Goal: Check status: Check status

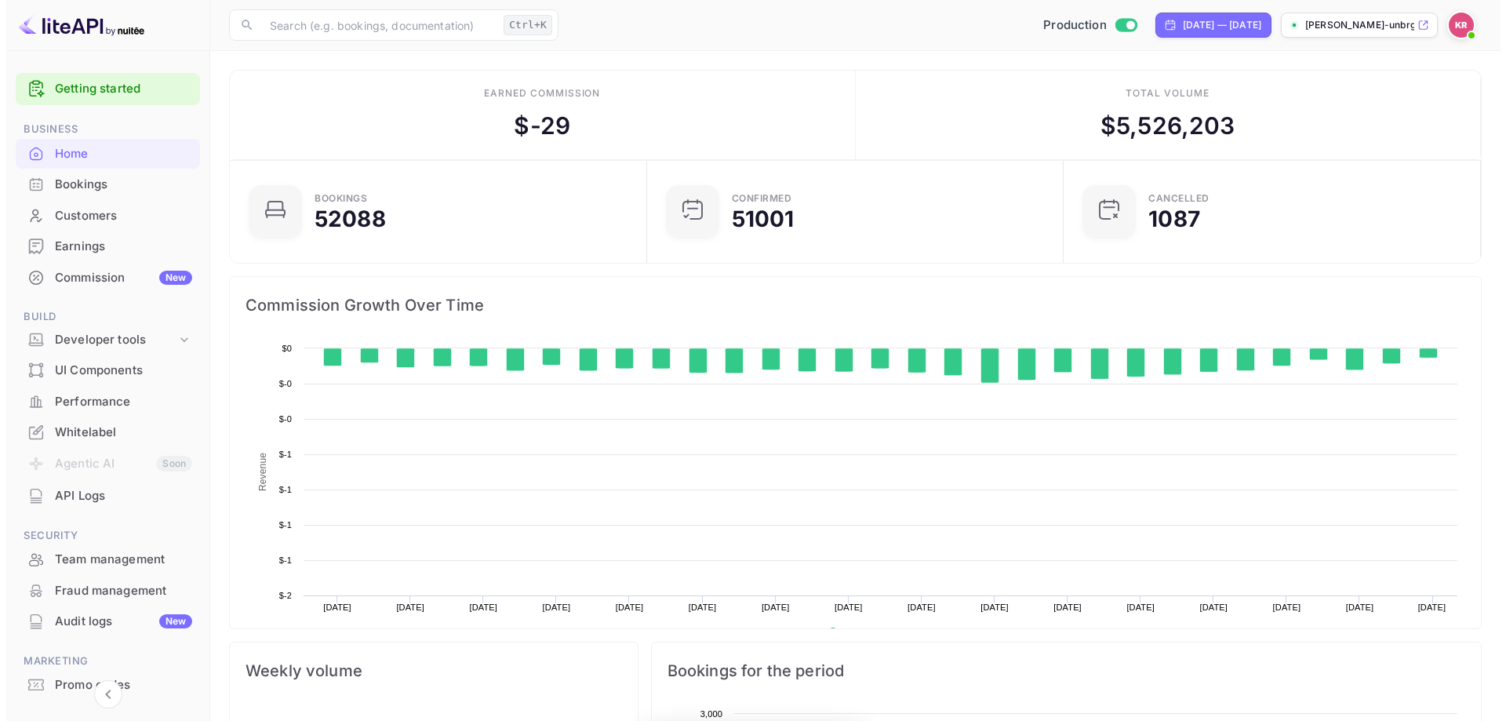
scroll to position [243, 395]
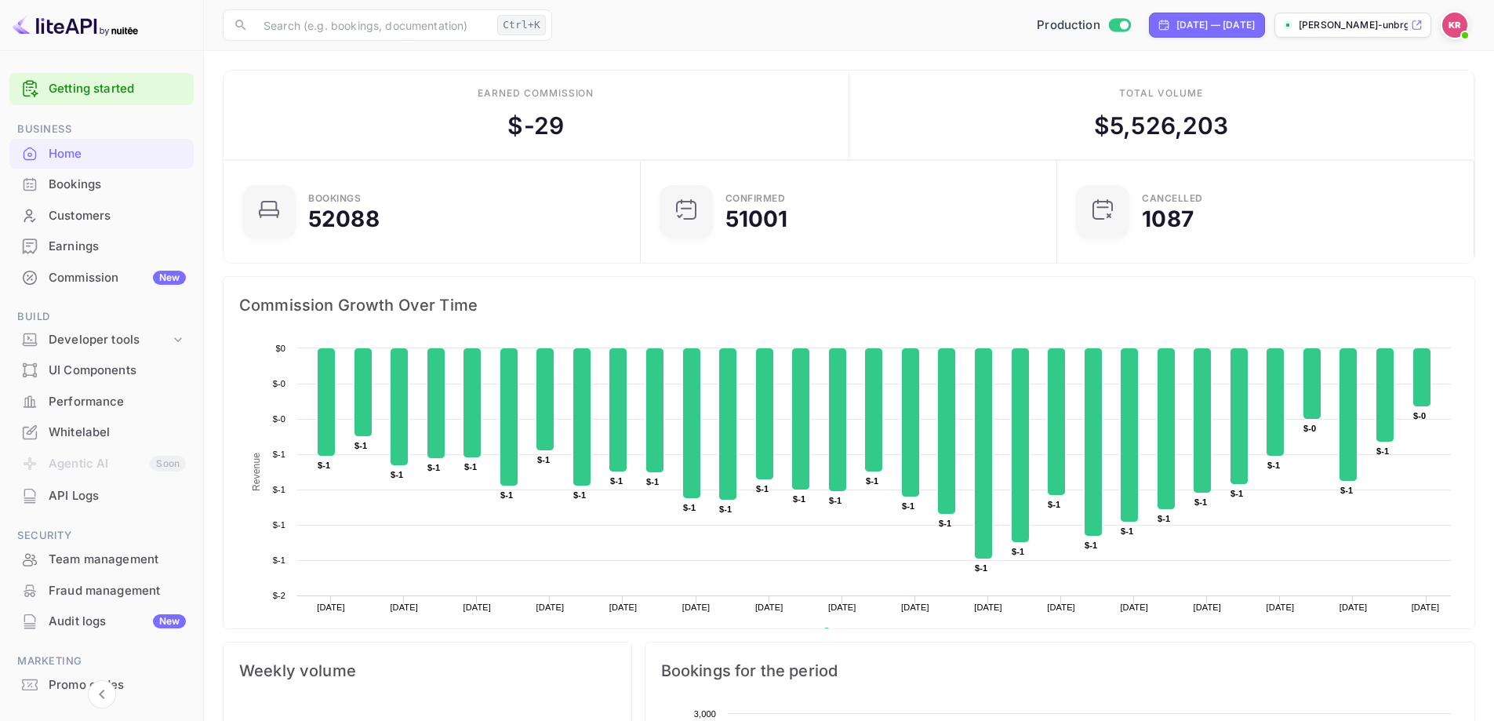
click at [94, 184] on div "Bookings" at bounding box center [117, 185] width 137 height 18
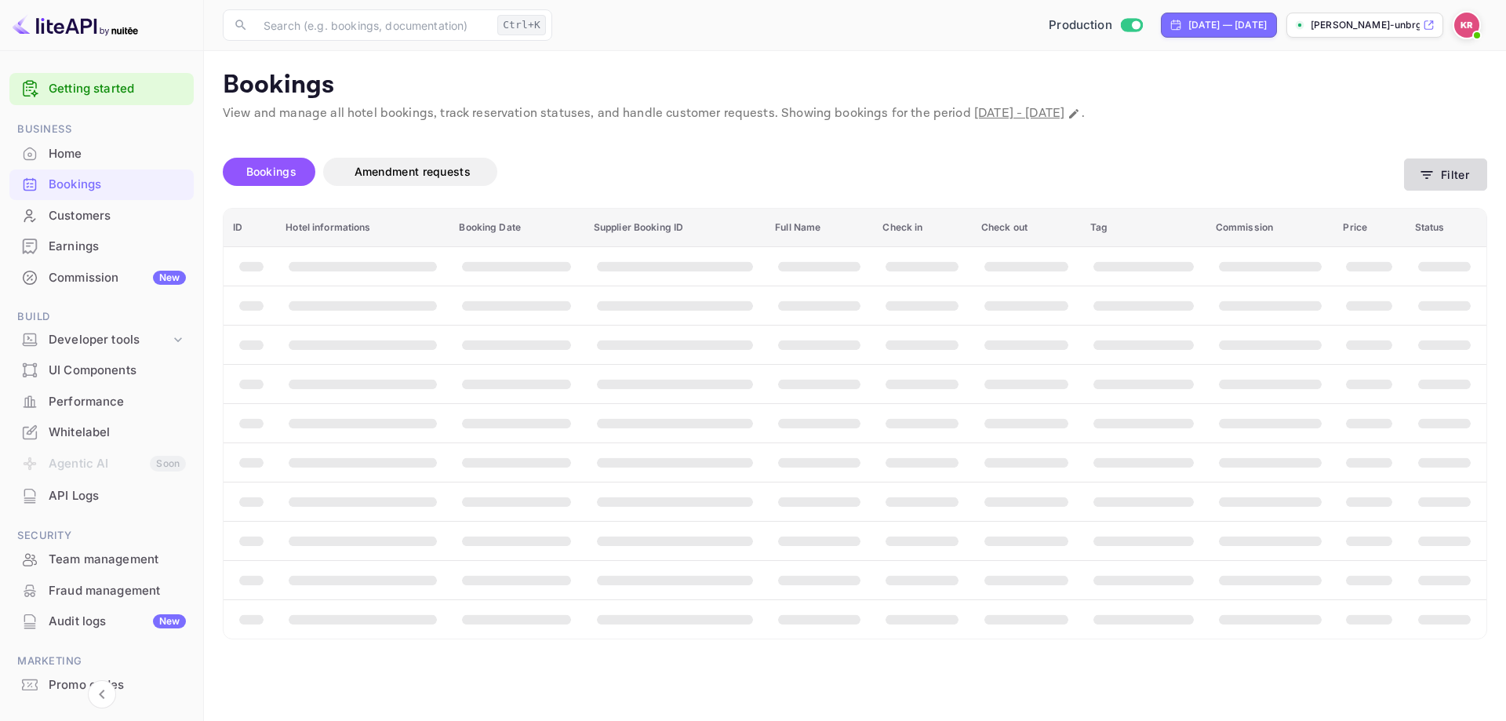
click at [1440, 165] on button "Filter" at bounding box center [1445, 174] width 83 height 32
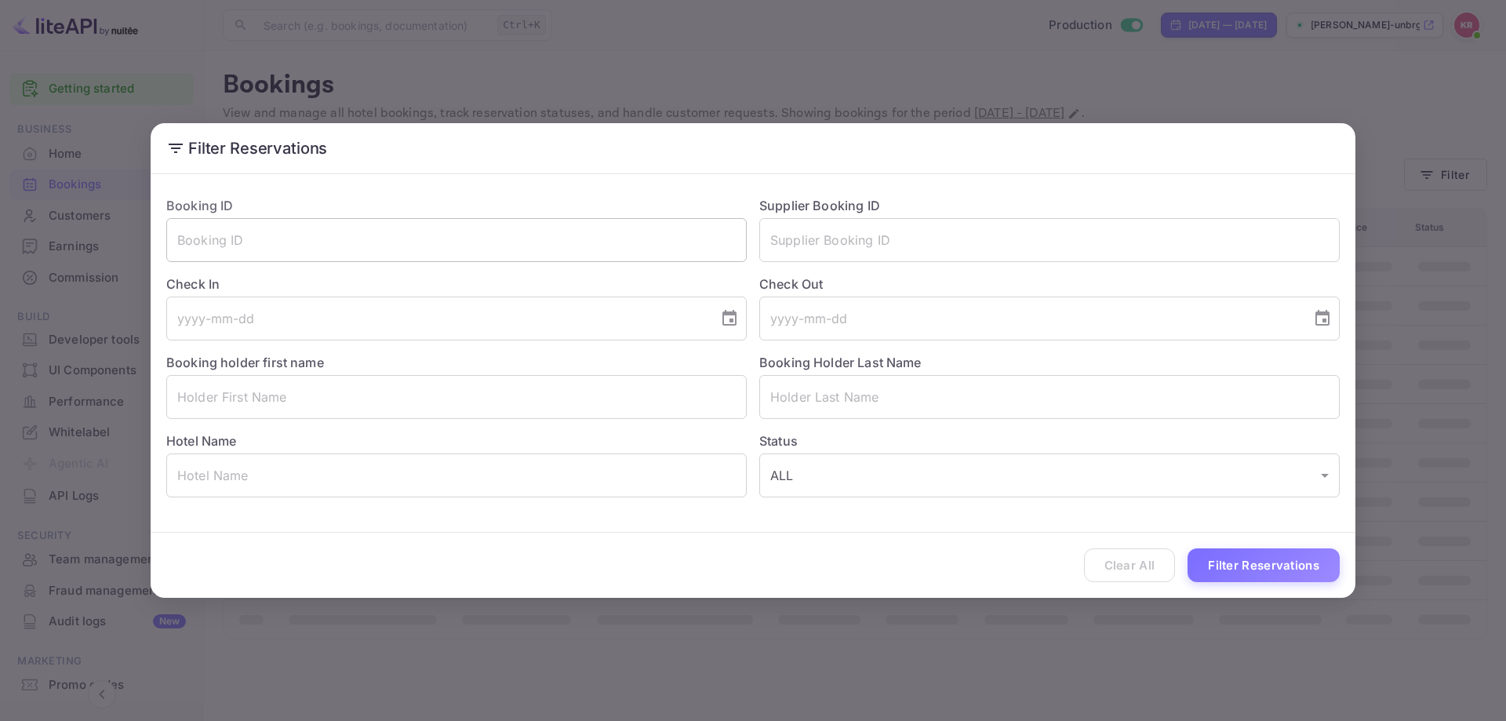
click at [264, 230] on input "text" at bounding box center [456, 240] width 580 height 44
paste input "JGLkumTm1"
type input "JGLkumTm1"
click at [1270, 584] on div "Clear All Filter Reservations" at bounding box center [753, 564] width 1204 height 65
click at [1263, 575] on button "Filter Reservations" at bounding box center [1263, 565] width 152 height 34
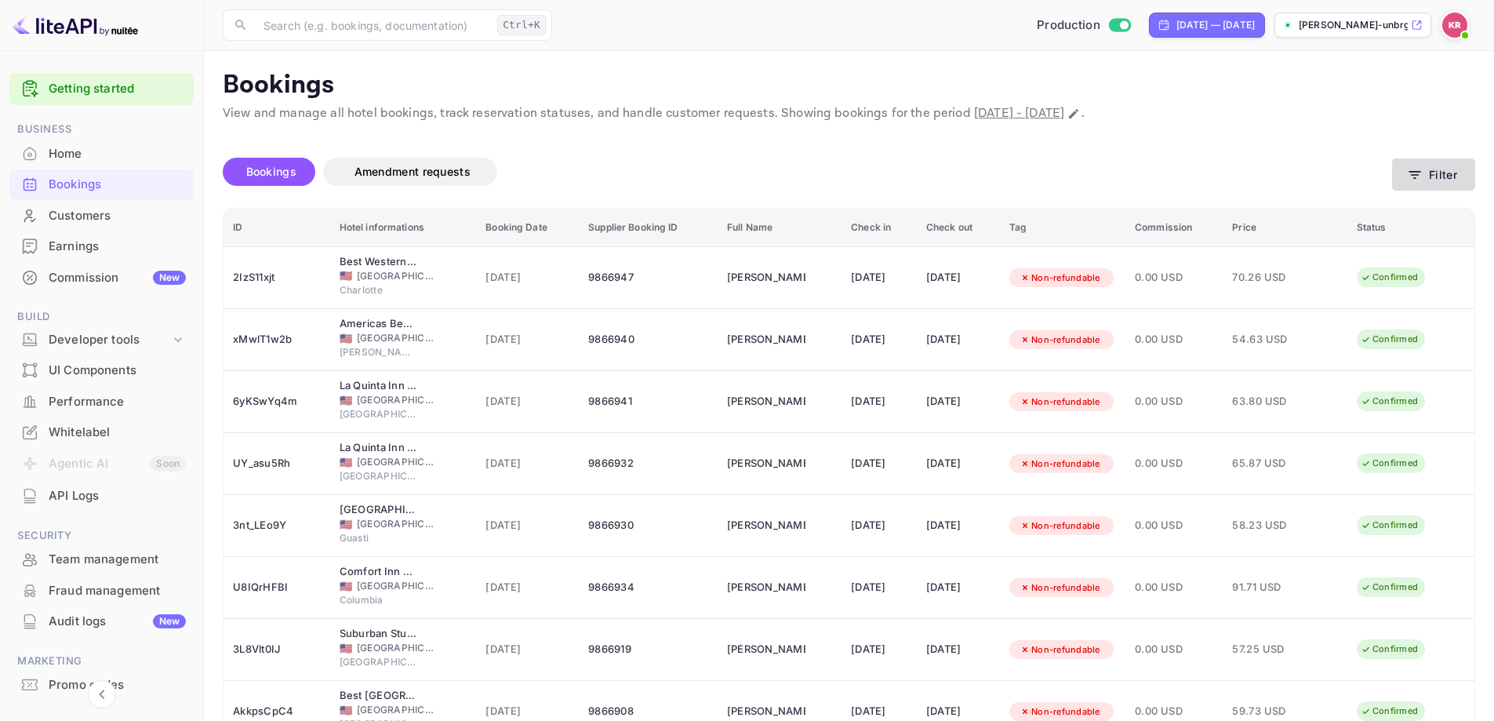
click at [1449, 176] on button "Filter" at bounding box center [1433, 174] width 83 height 32
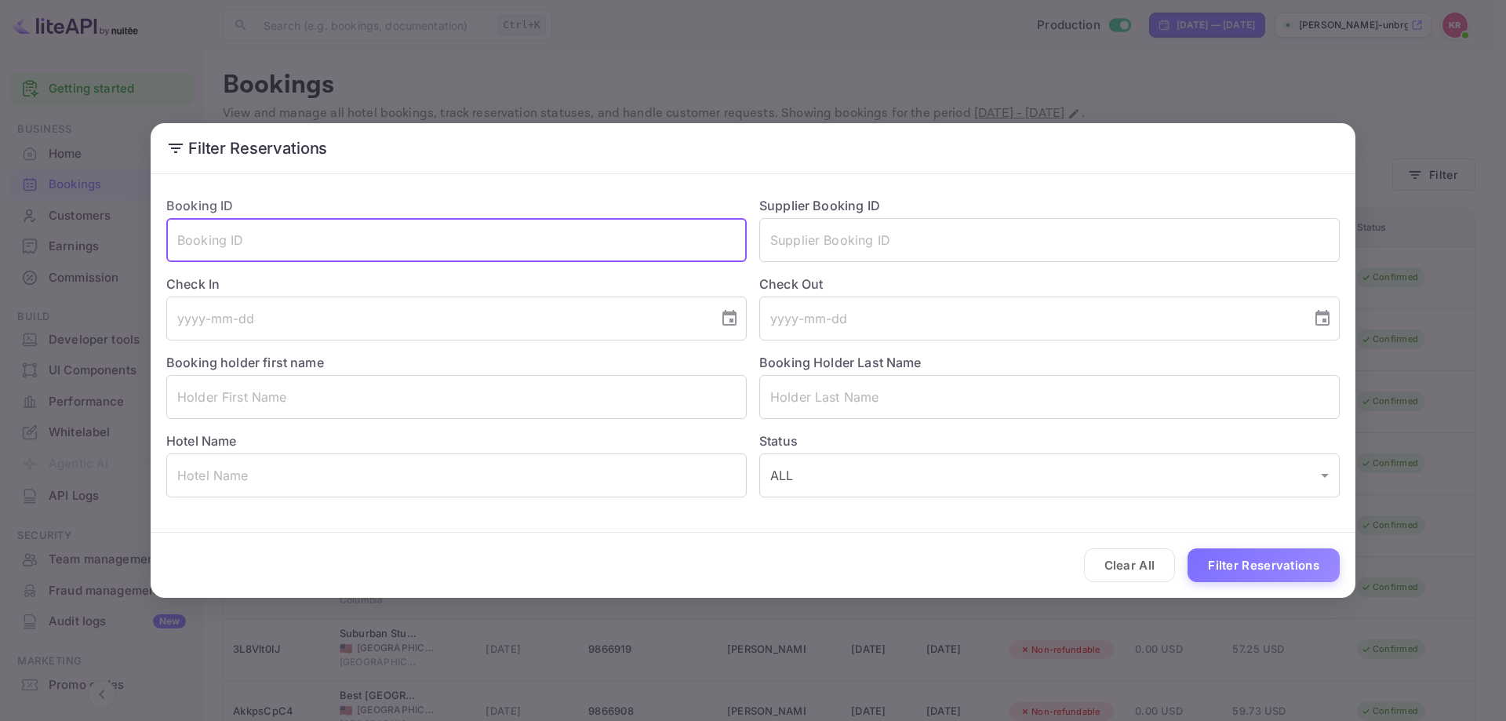
click at [221, 232] on input "text" at bounding box center [456, 240] width 580 height 44
paste input "JGLkumTm1"
type input "JGLkumTm1"
click at [1256, 574] on button "Filter Reservations" at bounding box center [1263, 565] width 152 height 34
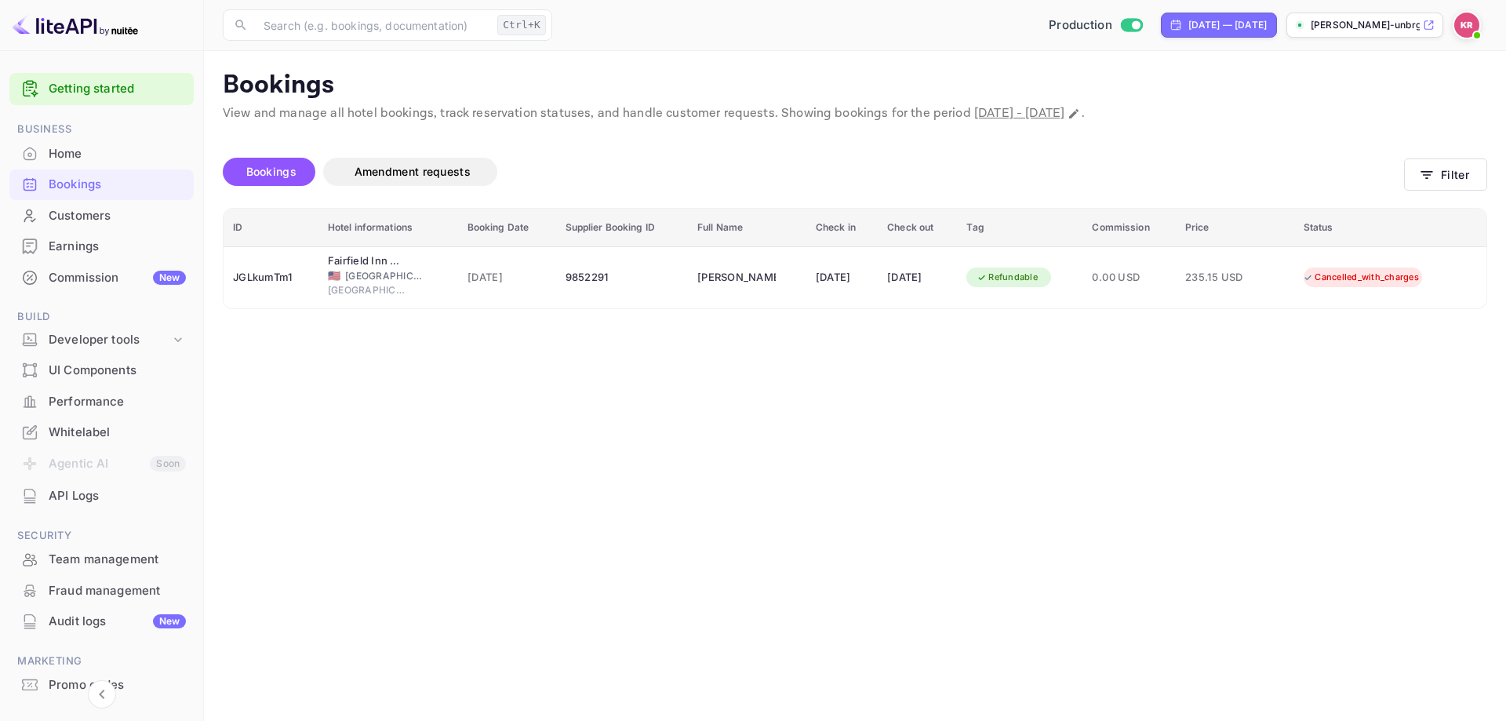
click at [757, 468] on main "Bookings View and manage all hotel bookings, track reservation statuses, and ha…" at bounding box center [855, 386] width 1302 height 670
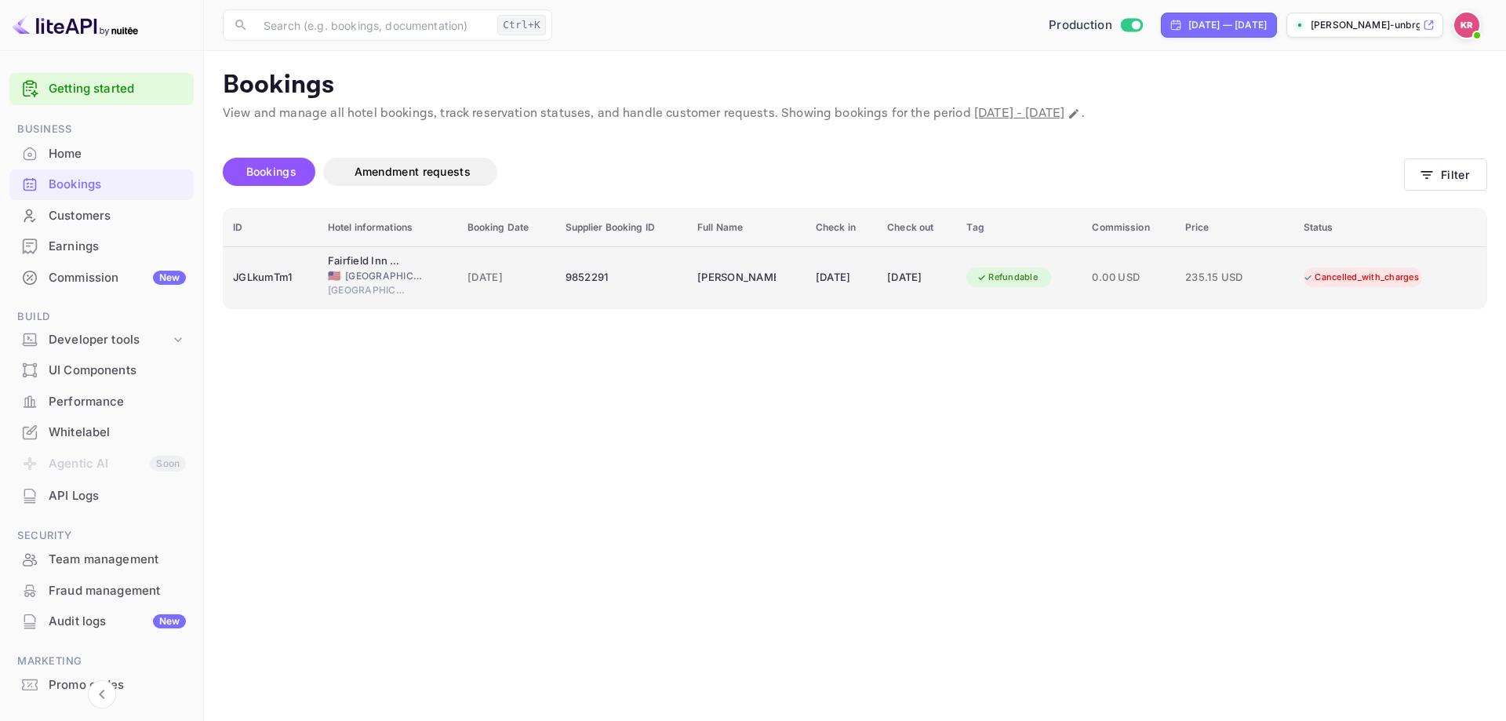
click at [864, 278] on div "[DATE]" at bounding box center [842, 277] width 53 height 25
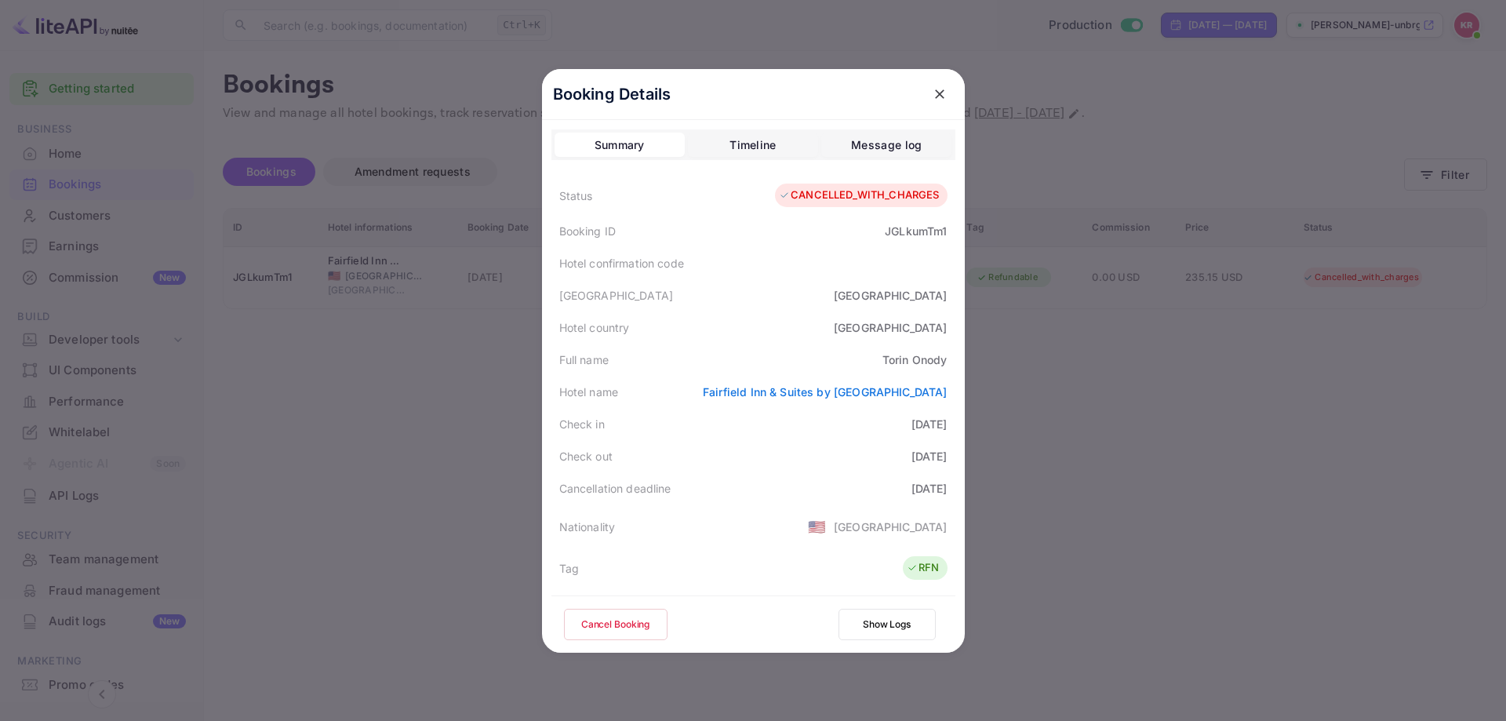
click at [1045, 227] on div at bounding box center [753, 360] width 1506 height 721
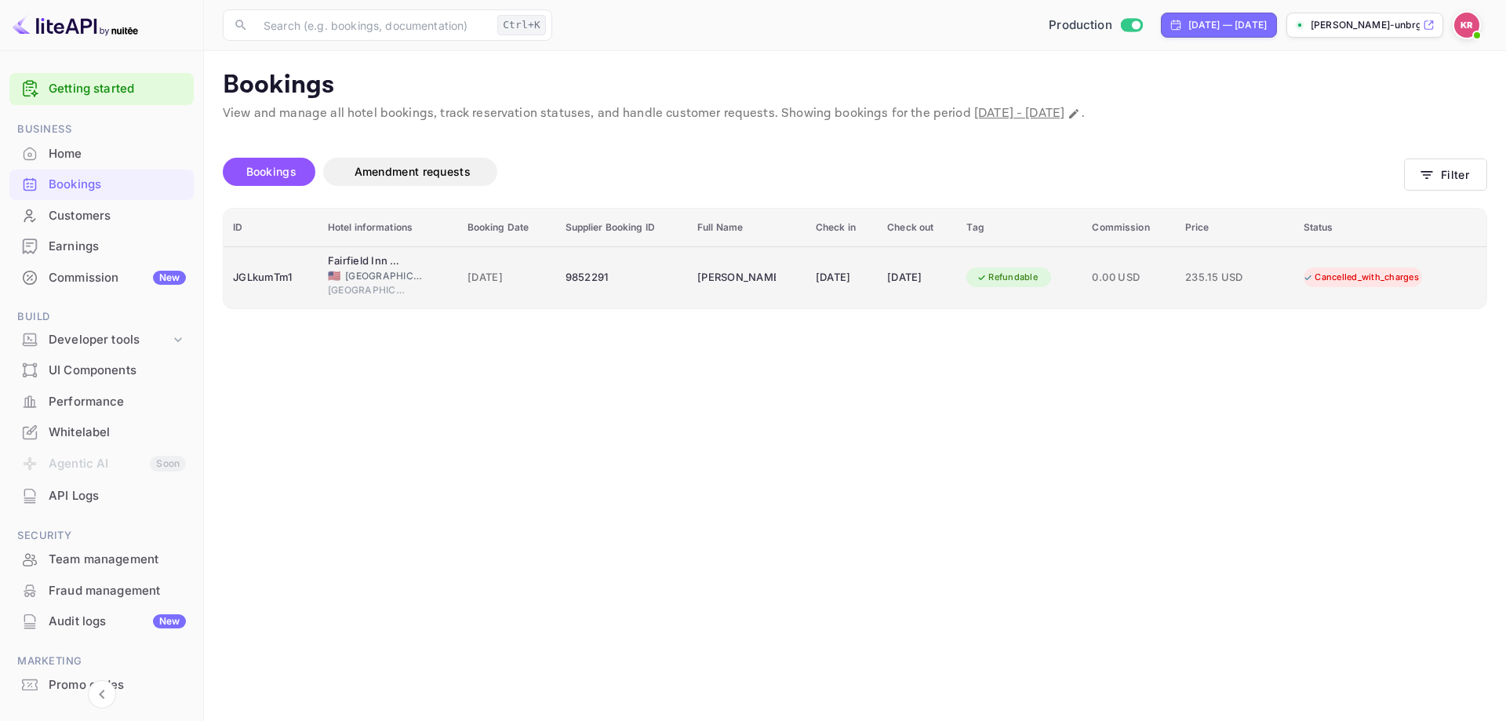
click at [755, 262] on td "[PERSON_NAME]" at bounding box center [747, 277] width 118 height 62
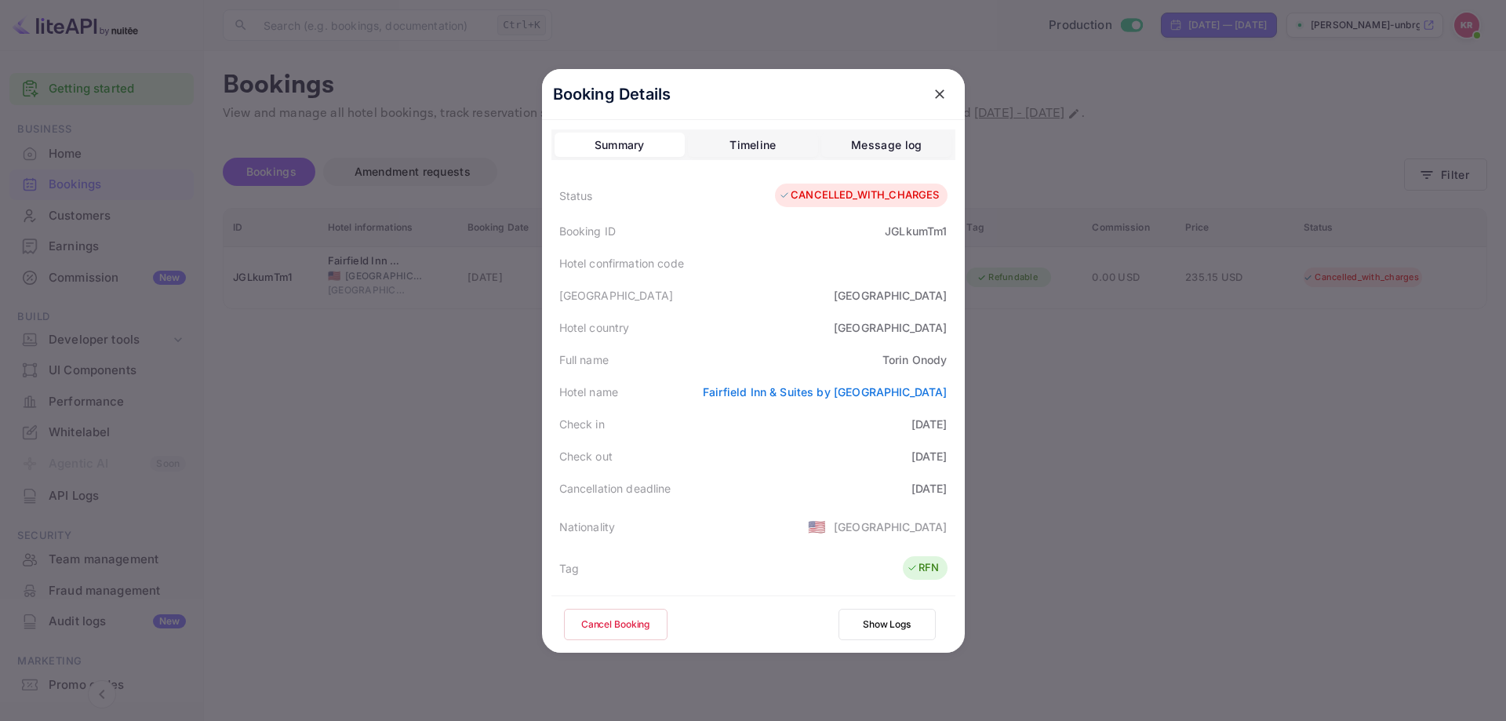
click at [729, 137] on div "Timeline" at bounding box center [752, 145] width 46 height 19
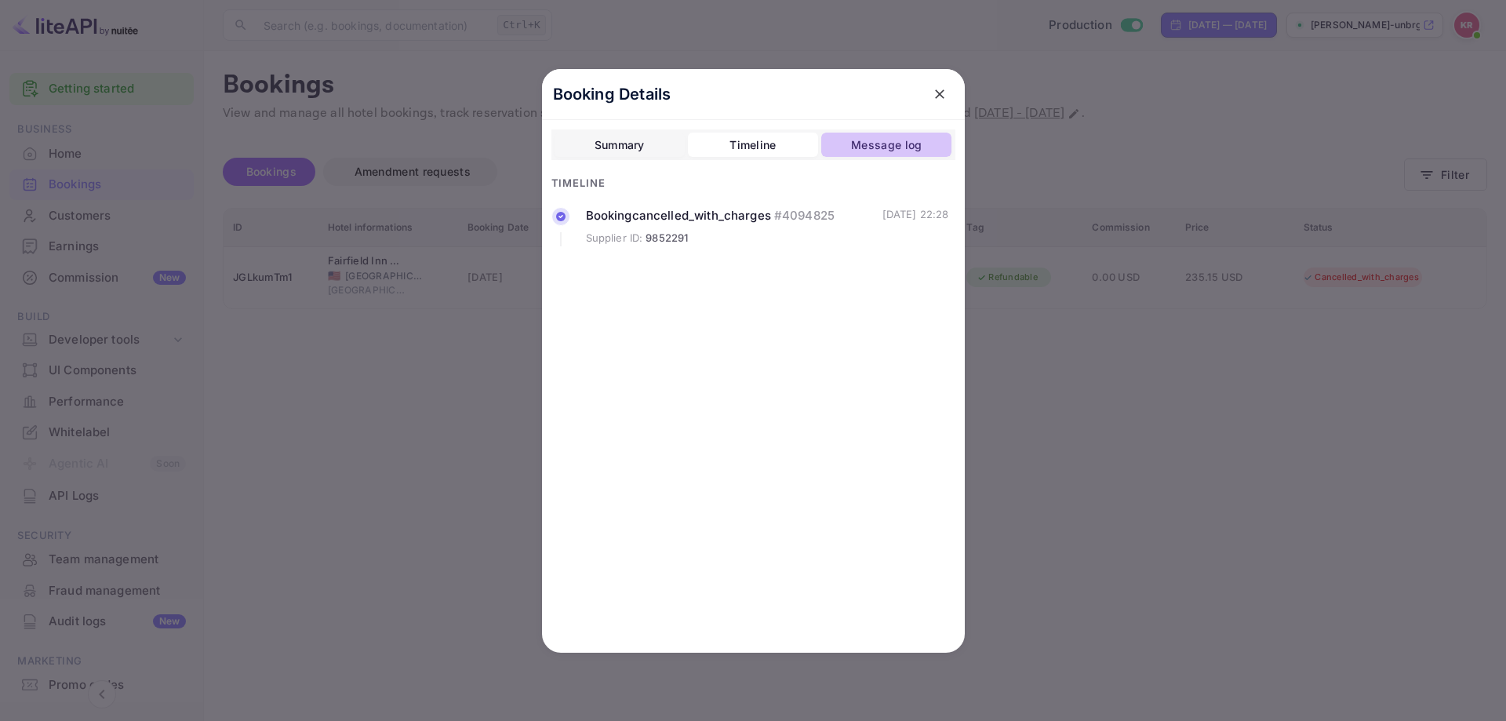
click at [861, 148] on div "Message log" at bounding box center [886, 145] width 71 height 19
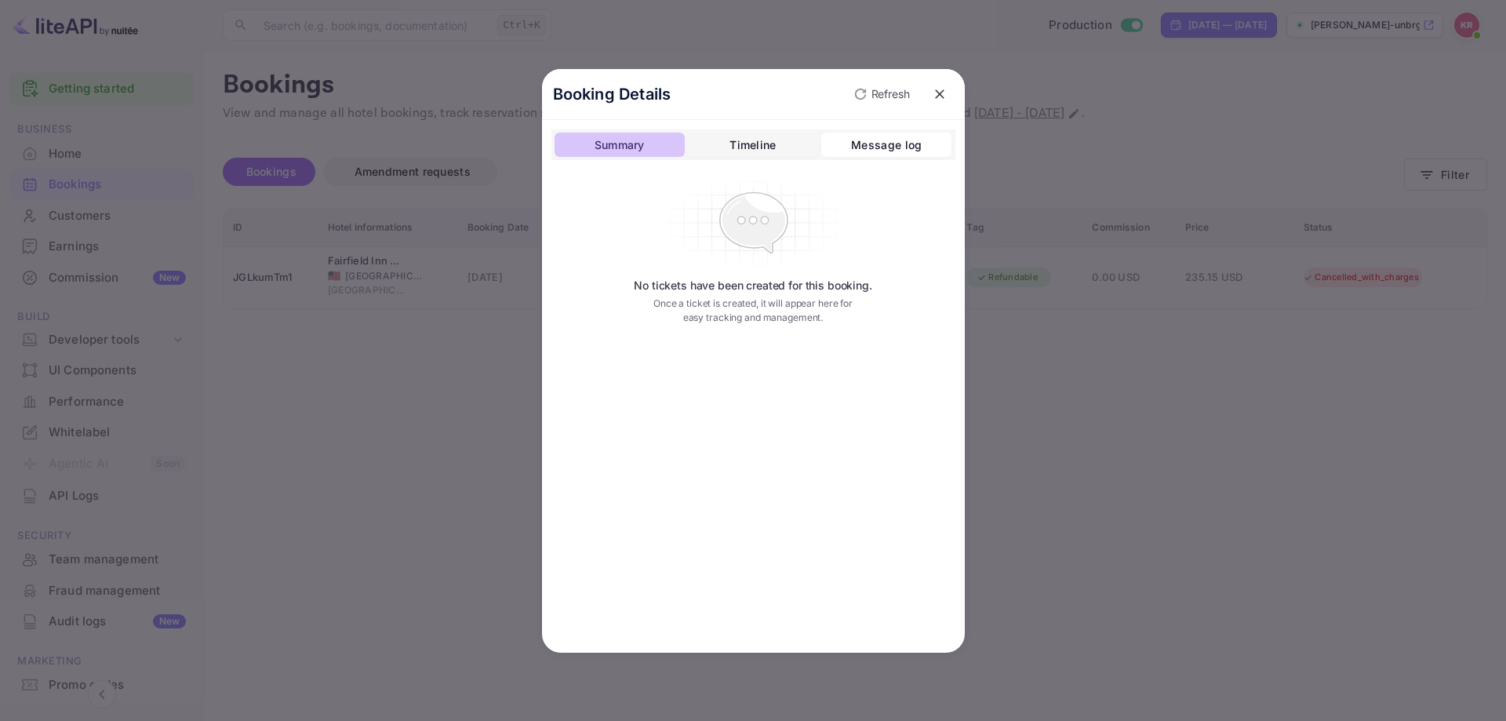
click at [620, 140] on div "Summary" at bounding box center [619, 145] width 50 height 19
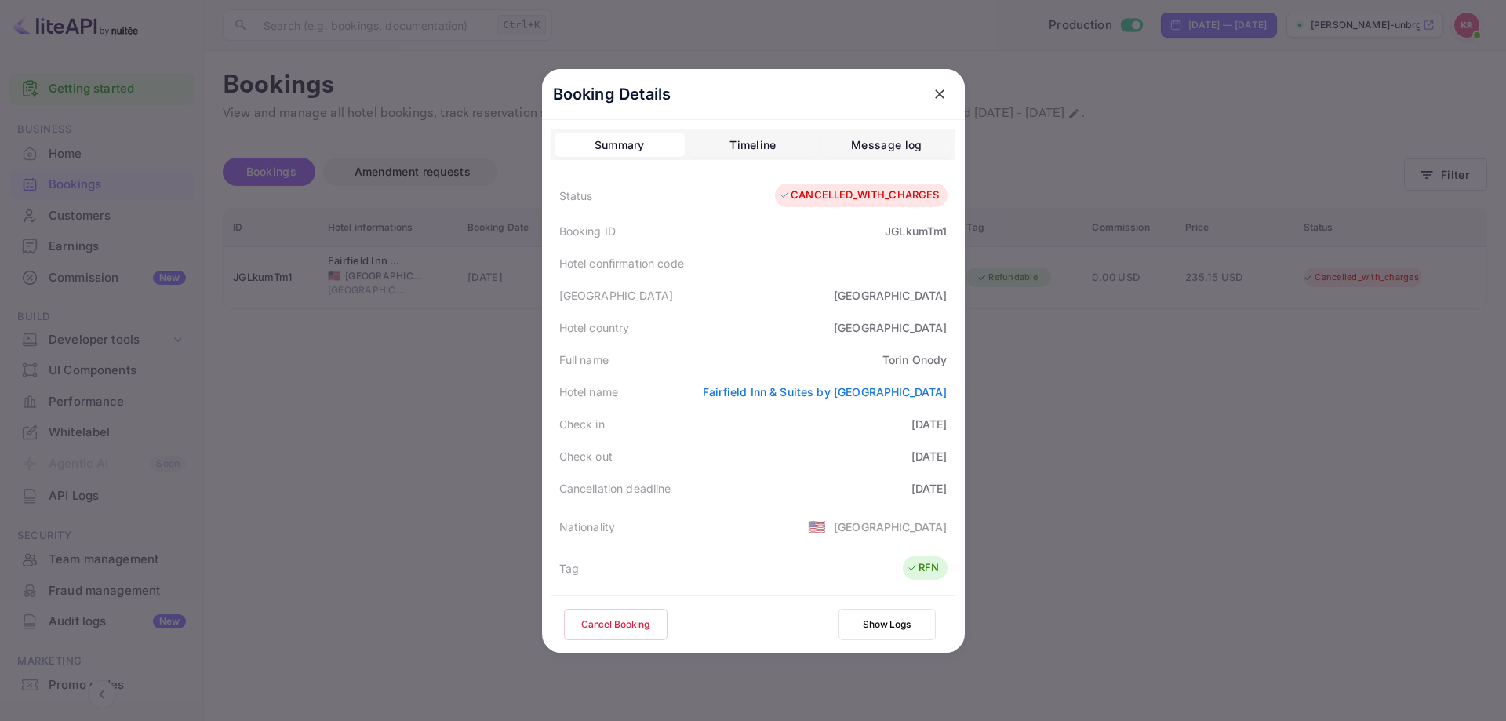
click at [246, 411] on div at bounding box center [753, 360] width 1506 height 721
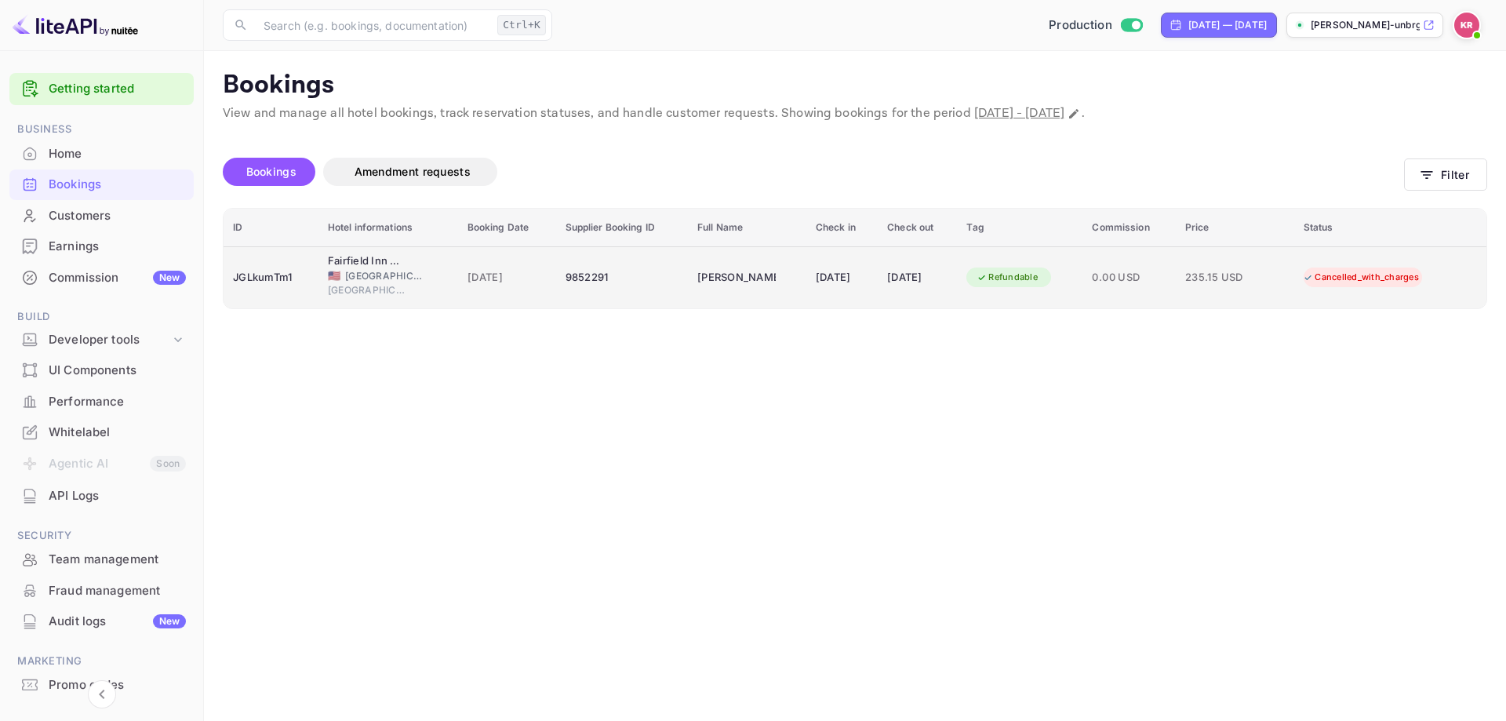
click at [836, 280] on div "[DATE]" at bounding box center [842, 277] width 53 height 25
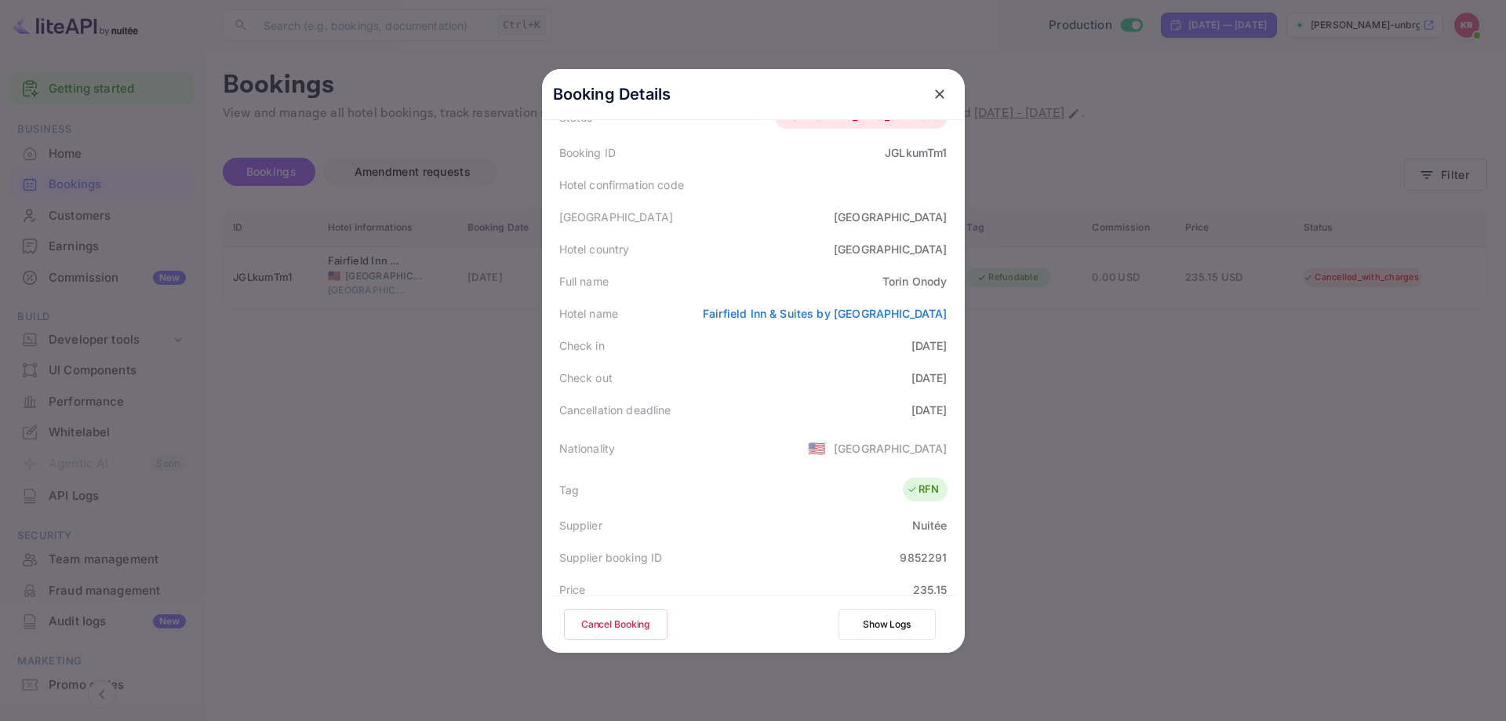
scroll to position [157, 0]
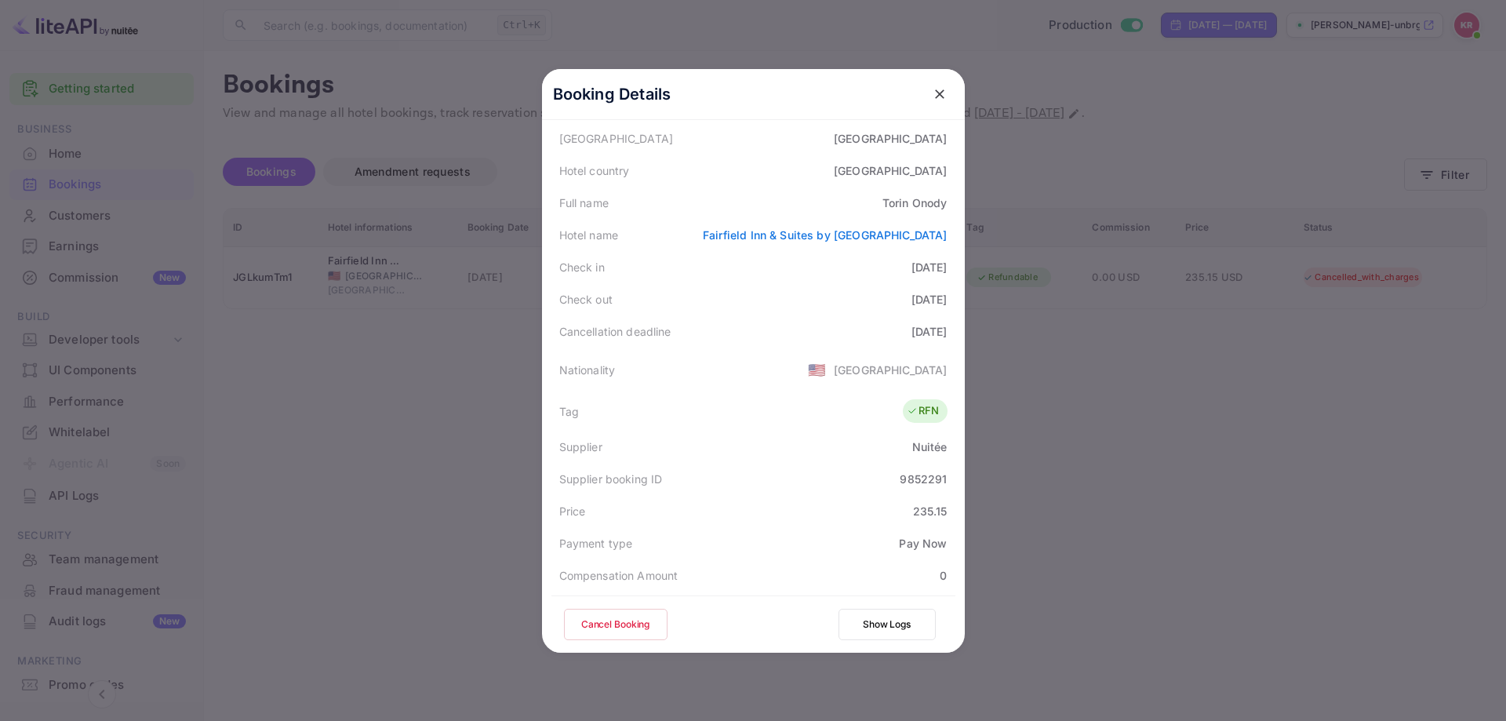
drag, startPoint x: 941, startPoint y: 87, endPoint x: 940, endPoint y: 99, distance: 11.8
click at [940, 91] on button "close" at bounding box center [939, 94] width 28 height 28
